Goal: Task Accomplishment & Management: Manage account settings

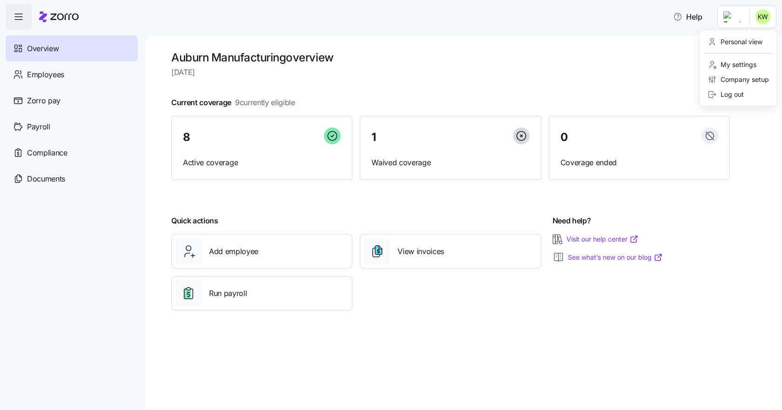
click at [740, 20] on html "Help Overview Employees Zorro pay Payroll Compliance Documents Auburn Manufactu…" at bounding box center [391, 202] width 782 height 405
click at [742, 78] on div "Company setup" at bounding box center [738, 80] width 61 height 10
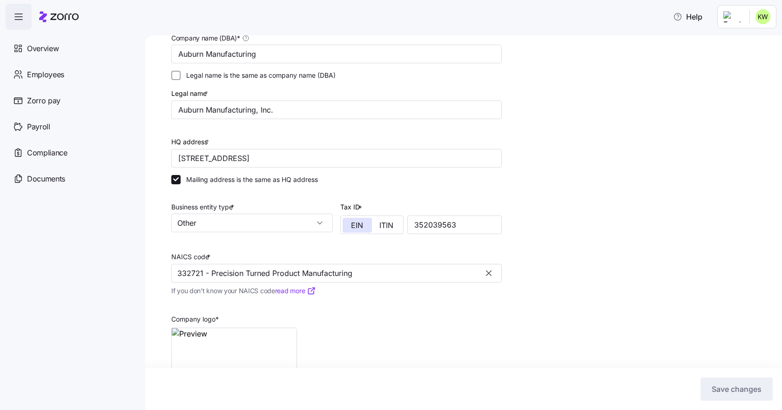
scroll to position [117, 0]
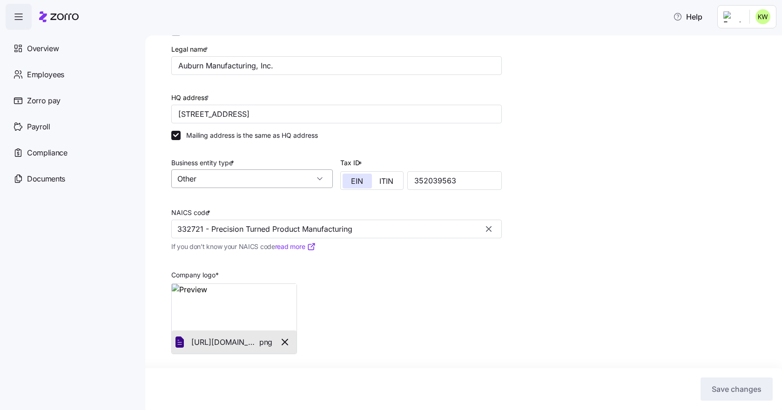
click at [323, 179] on input "Other" at bounding box center [252, 179] width 162 height 19
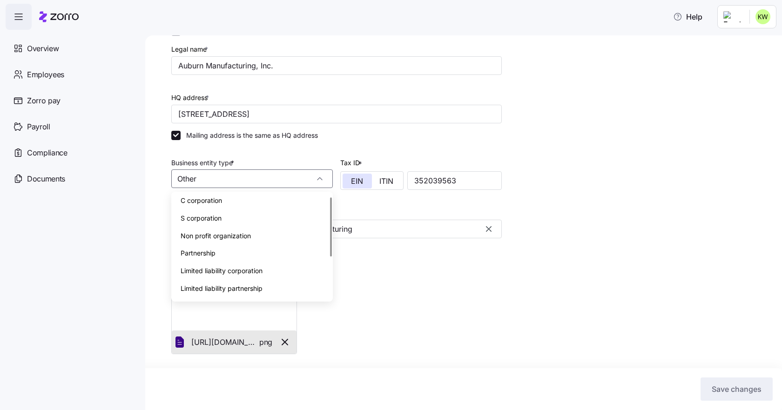
scroll to position [0, 0]
drag, startPoint x: 203, startPoint y: 220, endPoint x: 246, endPoint y: 263, distance: 61.3
click at [203, 220] on span "S corporation" at bounding box center [201, 222] width 41 height 10
type input "S corporation"
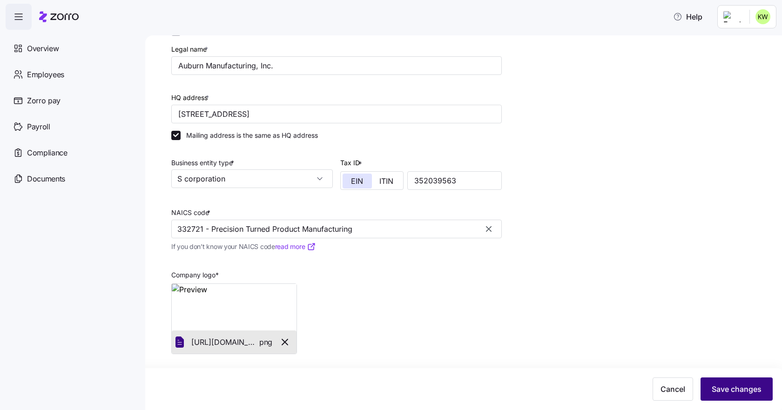
click at [762, 392] on button "Save changes" at bounding box center [737, 389] width 72 height 23
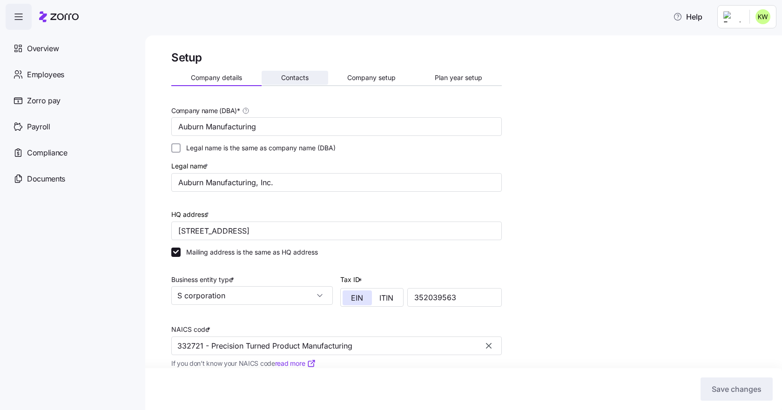
click at [305, 76] on span "Contacts" at bounding box center [294, 78] width 27 height 7
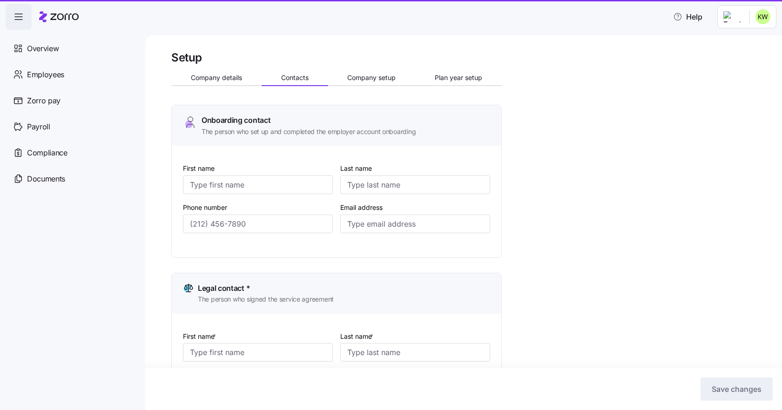
type input "Cris"
type input "Horton"
type input "crishorton@auburnmanufacturing.com"
type input "Cris"
type input "Horton"
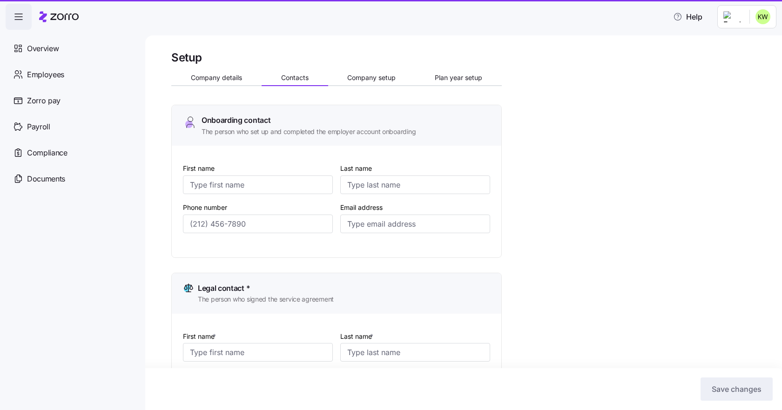
type input "crishorton@auburnmanufacturing.com"
type input "Karen"
type input "Wagner"
type input "kwagner@auburnmanufacturing.com"
type input "Rebekah"
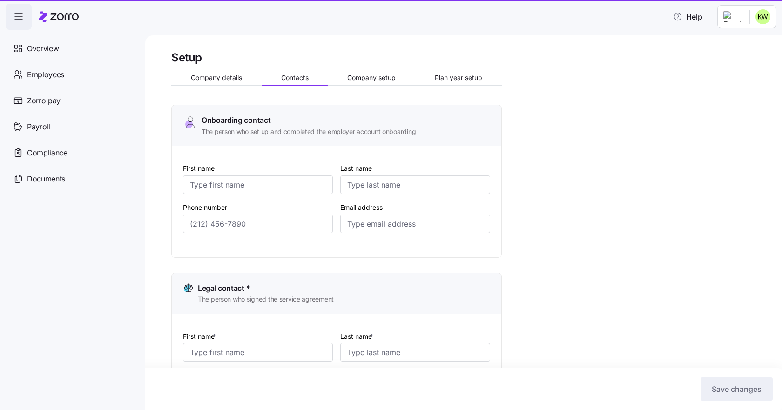
type input "Work"
type input "ap@auburnmanufacturing.com"
type input "(260) 925-8651"
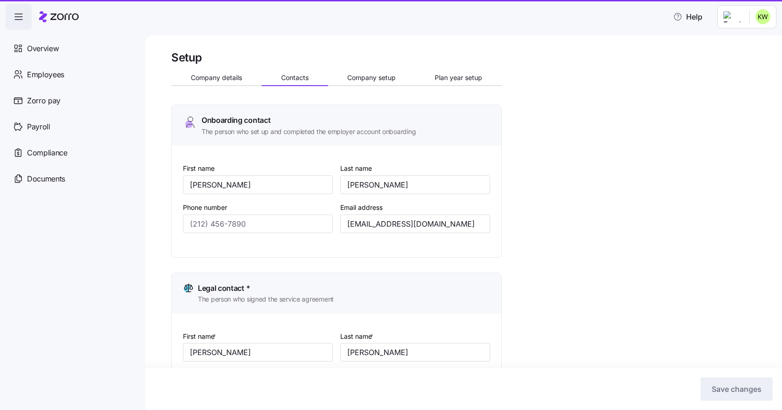
type input "(260) 925-8651"
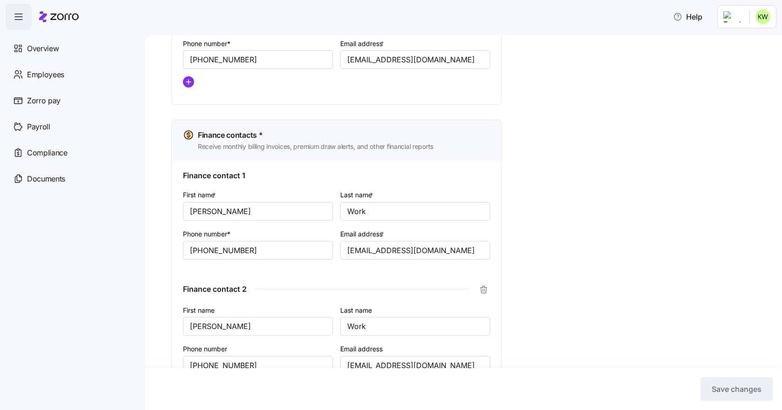
scroll to position [568, 0]
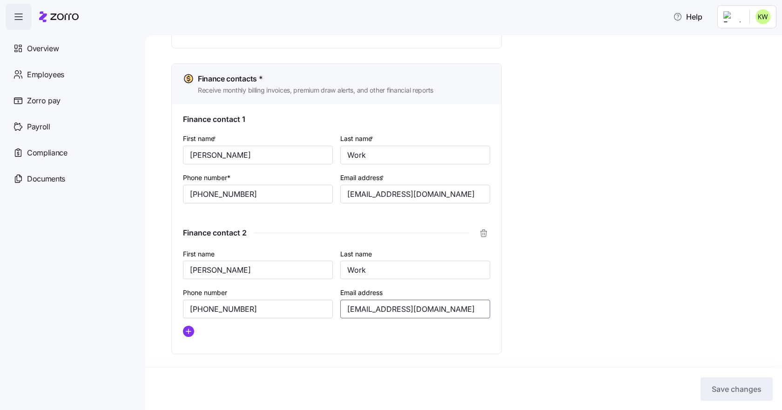
drag, startPoint x: 367, startPoint y: 309, endPoint x: 342, endPoint y: 309, distance: 24.7
click at [342, 309] on input "rwork@auburnmanufacturing.com" at bounding box center [415, 309] width 150 height 19
type input "ap@auburnmanufacturing.com"
click at [729, 384] on button "Save changes" at bounding box center [737, 389] width 72 height 23
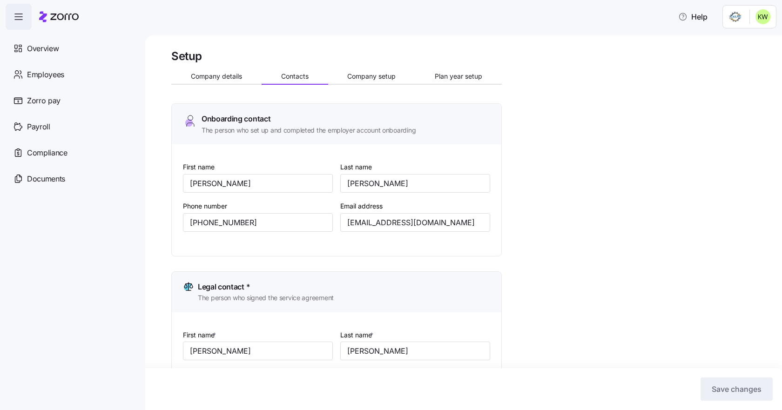
scroll to position [0, 0]
click at [199, 75] on span "Company details" at bounding box center [216, 78] width 51 height 7
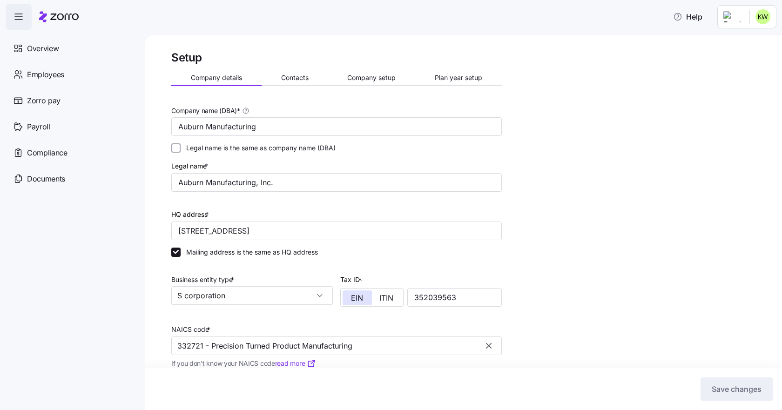
drag, startPoint x: 54, startPoint y: 46, endPoint x: 198, endPoint y: 151, distance: 177.9
click at [54, 46] on span "Overview" at bounding box center [43, 49] width 32 height 12
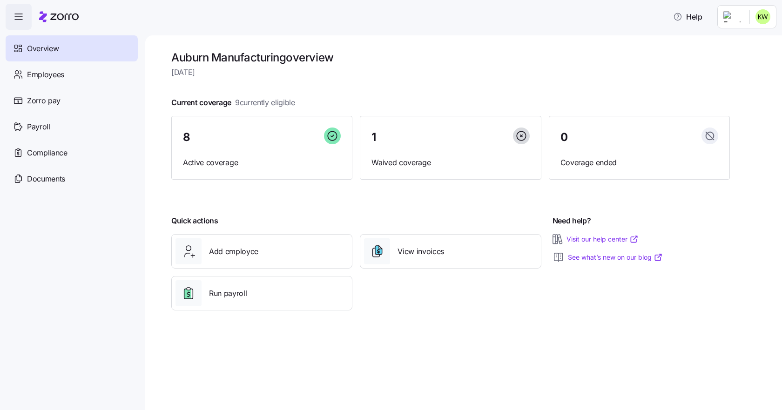
click at [760, 22] on html "Help Overview Employees Zorro pay Payroll Compliance Documents Auburn Manufactu…" at bounding box center [391, 202] width 782 height 405
click at [734, 93] on div "Log out" at bounding box center [726, 94] width 36 height 10
